Goal: Information Seeking & Learning: Compare options

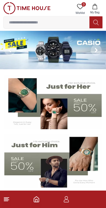
click at [59, 159] on img at bounding box center [53, 160] width 98 height 54
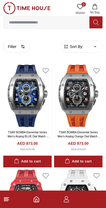
click at [22, 45] on circle "button" at bounding box center [22, 45] width 1 height 1
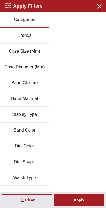
click at [32, 36] on button "Brands" at bounding box center [24, 36] width 49 height 16
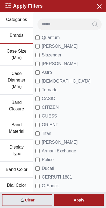
click at [65, 62] on span "[PERSON_NAME]" at bounding box center [60, 63] width 36 height 7
click at [82, 198] on div "Apply" at bounding box center [79, 199] width 50 height 11
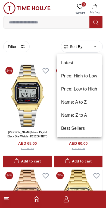
click at [89, 89] on li "Price: Low to High" at bounding box center [79, 89] width 45 height 13
type input "*"
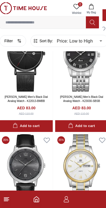
scroll to position [757, 5]
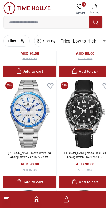
scroll to position [1426, 0]
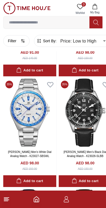
click at [88, 105] on img at bounding box center [85, 112] width 53 height 68
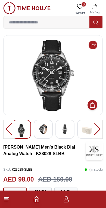
click at [65, 82] on img at bounding box center [53, 75] width 90 height 71
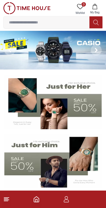
click at [80, 102] on img at bounding box center [53, 102] width 98 height 54
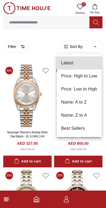
click at [89, 90] on li "Price: Low to High" at bounding box center [79, 89] width 45 height 13
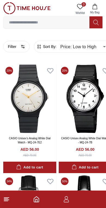
click at [20, 45] on button "Filter" at bounding box center [16, 46] width 26 height 11
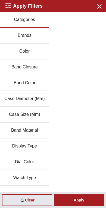
click at [39, 34] on button "Brands" at bounding box center [24, 36] width 49 height 16
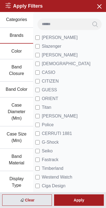
click at [22, 51] on button "Color" at bounding box center [16, 52] width 33 height 16
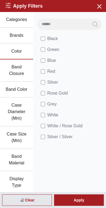
click at [19, 73] on button "Band Closure" at bounding box center [16, 70] width 33 height 22
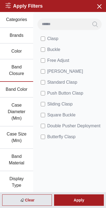
click at [20, 109] on button "Case Diameter (Mm)" at bounding box center [16, 112] width 33 height 29
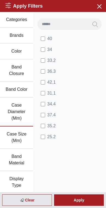
click at [18, 138] on button "Case Size (Mm)" at bounding box center [16, 137] width 33 height 22
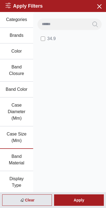
click at [19, 159] on button "Band Material" at bounding box center [16, 160] width 33 height 22
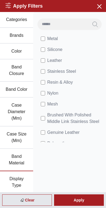
click at [70, 71] on span "Stainless Steel" at bounding box center [61, 71] width 29 height 7
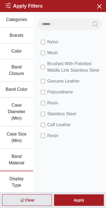
scroll to position [56, 0]
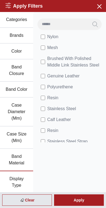
click at [72, 110] on span "Stainless Steel" at bounding box center [61, 108] width 29 height 7
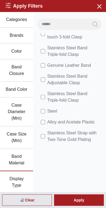
scroll to position [258, 0]
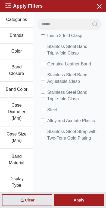
click at [82, 202] on div "Apply" at bounding box center [79, 199] width 50 height 11
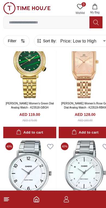
scroll to position [0, 0]
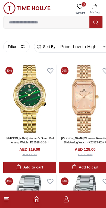
click at [23, 48] on icon "button" at bounding box center [23, 46] width 4 height 4
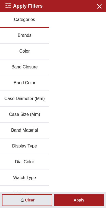
click at [33, 203] on div "Clear" at bounding box center [27, 199] width 50 height 11
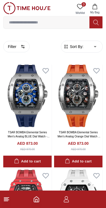
click at [18, 46] on button "Filter" at bounding box center [16, 46] width 26 height 11
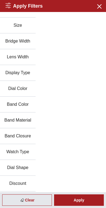
scroll to position [42, 0]
click at [26, 153] on button "Watch Type" at bounding box center [18, 152] width 36 height 16
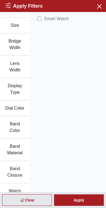
click at [100, 8] on icon "button" at bounding box center [99, 6] width 7 height 7
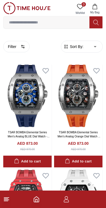
click at [100, 8] on button "My Bag" at bounding box center [95, 9] width 16 height 14
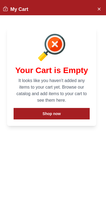
click at [100, 10] on icon "Close Account" at bounding box center [99, 8] width 4 height 7
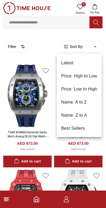
click at [90, 89] on li "Price: Low to High" at bounding box center [79, 89] width 45 height 13
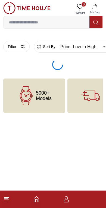
type input "*"
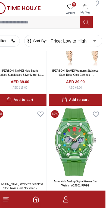
scroll to position [1469, 1]
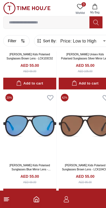
scroll to position [2299, 0]
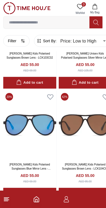
click at [21, 40] on icon "button" at bounding box center [23, 41] width 4 height 4
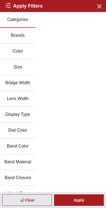
click at [25, 22] on button "Categories" at bounding box center [18, 20] width 36 height 16
click at [20, 19] on button "Categories" at bounding box center [18, 20] width 36 height 16
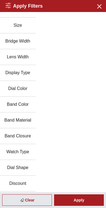
scroll to position [42, 0]
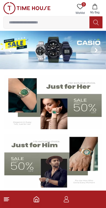
click at [80, 98] on img at bounding box center [53, 102] width 98 height 54
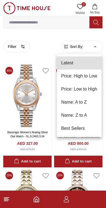
click at [92, 89] on li "Price: Low to High" at bounding box center [79, 89] width 45 height 13
type input "*"
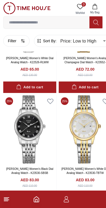
scroll to position [323, 0]
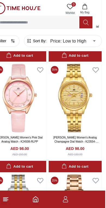
scroll to position [2008, 4]
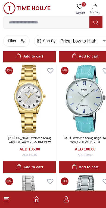
scroll to position [2658, 0]
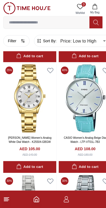
click at [19, 38] on button "Filter" at bounding box center [16, 40] width 26 height 11
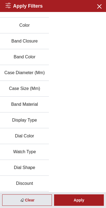
scroll to position [26, 0]
click at [28, 169] on button "Dial Shape" at bounding box center [24, 168] width 49 height 16
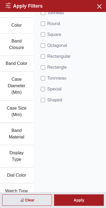
click at [57, 36] on span "Square" at bounding box center [54, 34] width 14 height 7
click at [80, 200] on div "Apply" at bounding box center [79, 199] width 50 height 11
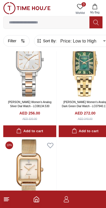
scroll to position [375, 0]
